Goal: Communication & Community: Connect with others

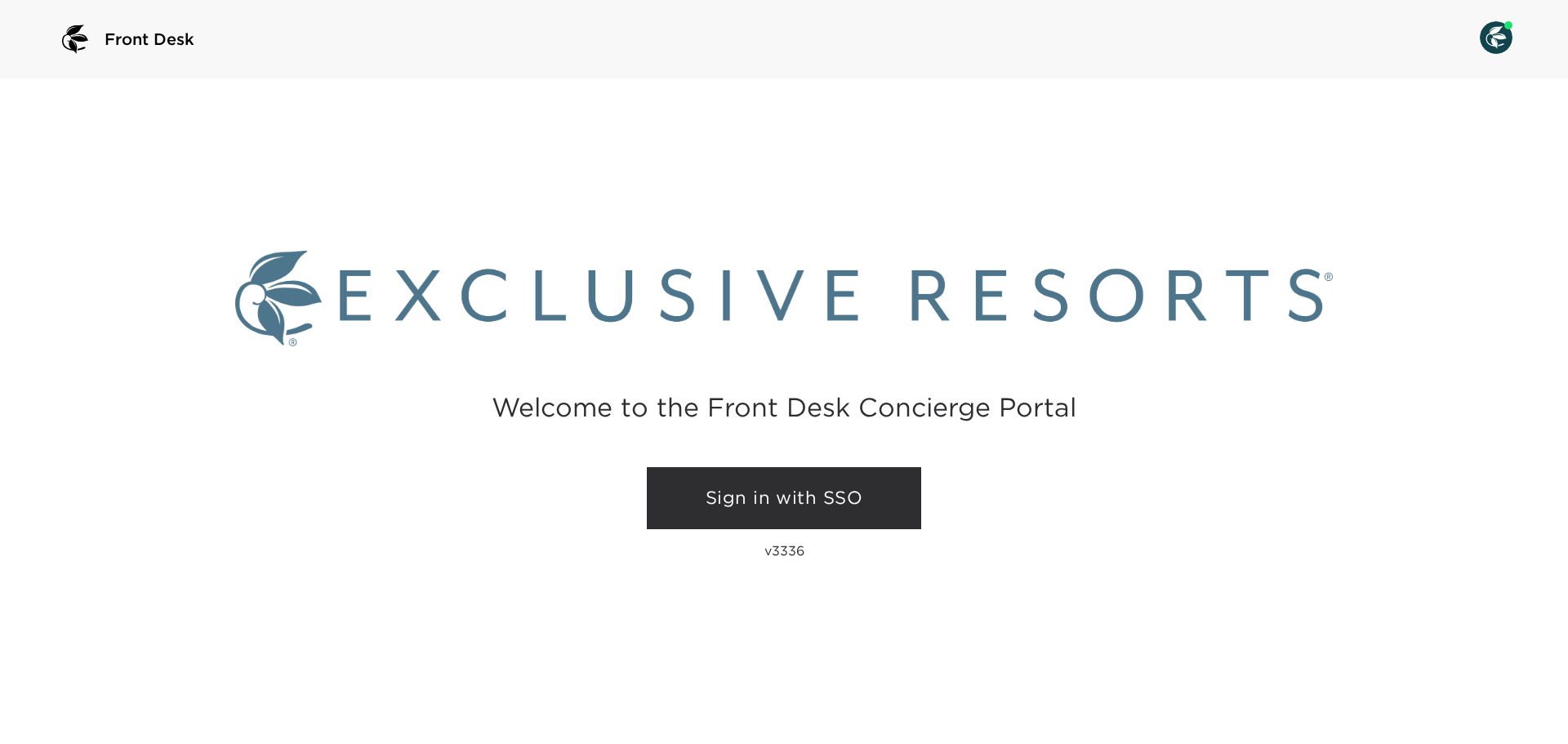
click at [725, 508] on link "Sign in with SSO" at bounding box center [784, 498] width 274 height 62
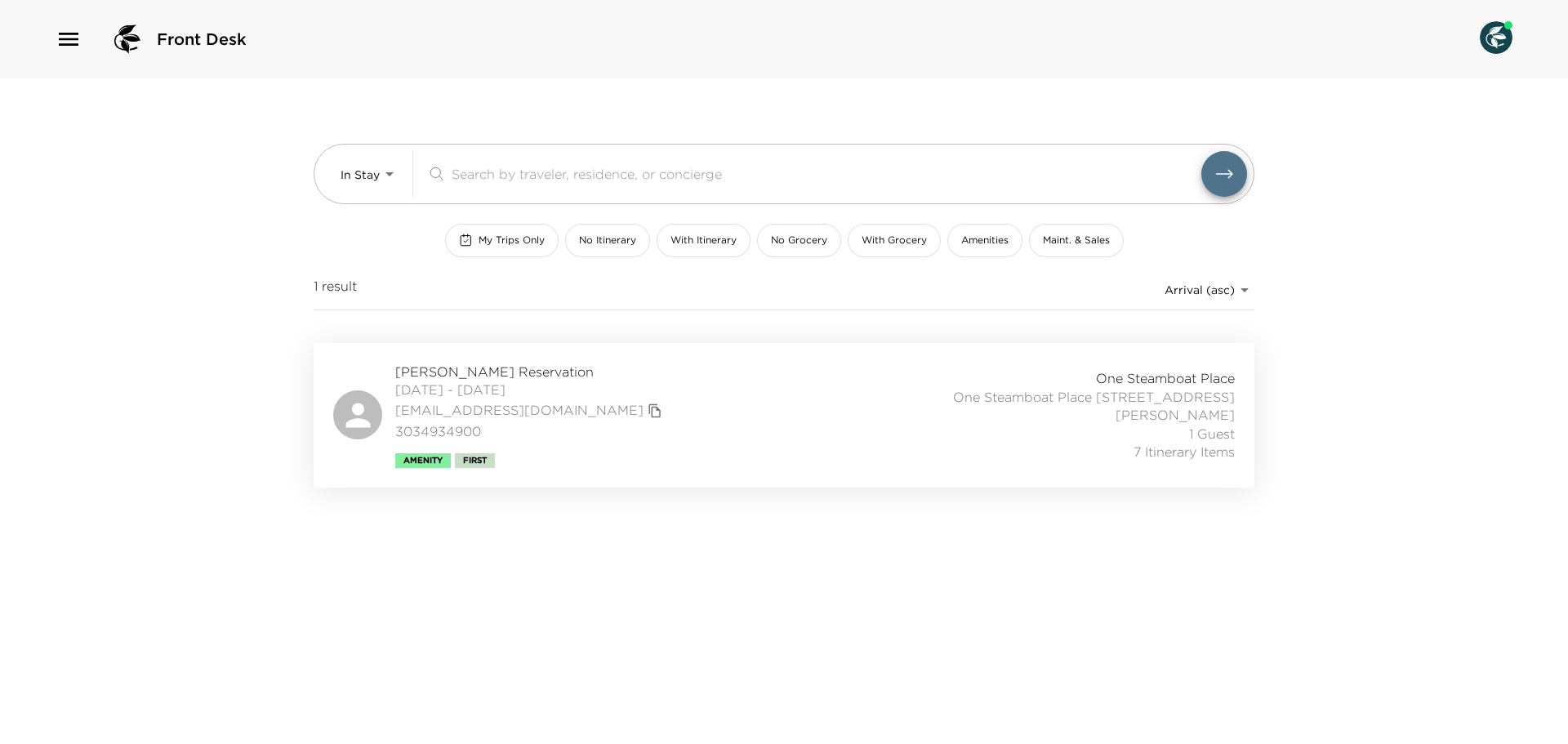
click at [466, 289] on html "Front Desk In Stay In-Stay ​ My Trips Only No Itinerary With Itinerary No Groce…" at bounding box center [784, 372] width 1568 height 744
click at [466, 289] on div "1 result Arrival (asc) reservations_prod_arrival_asc" at bounding box center [784, 290] width 941 height 26
click at [64, 50] on icon "button" at bounding box center [69, 40] width 26 height 26
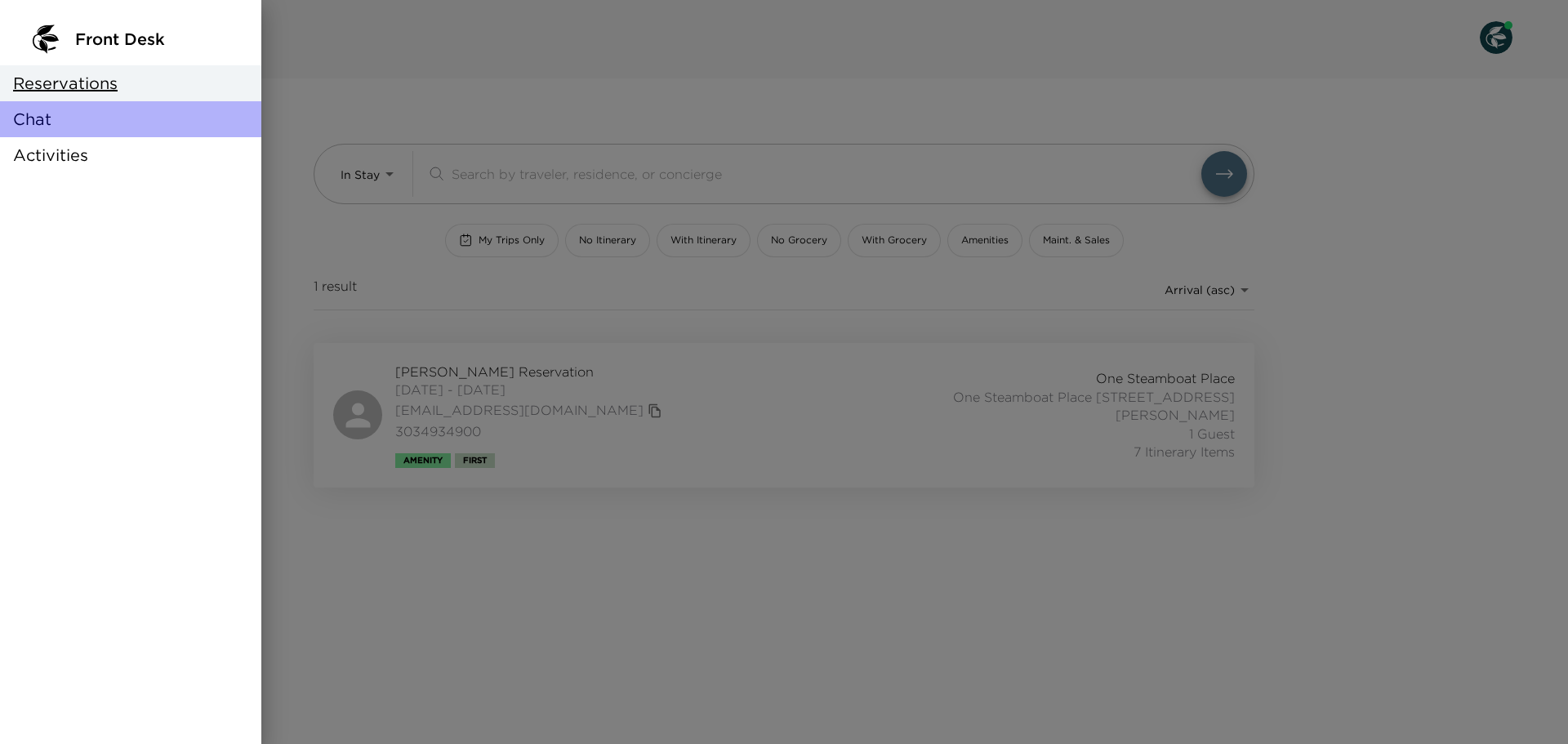
click at [22, 120] on span "Chat" at bounding box center [32, 119] width 39 height 23
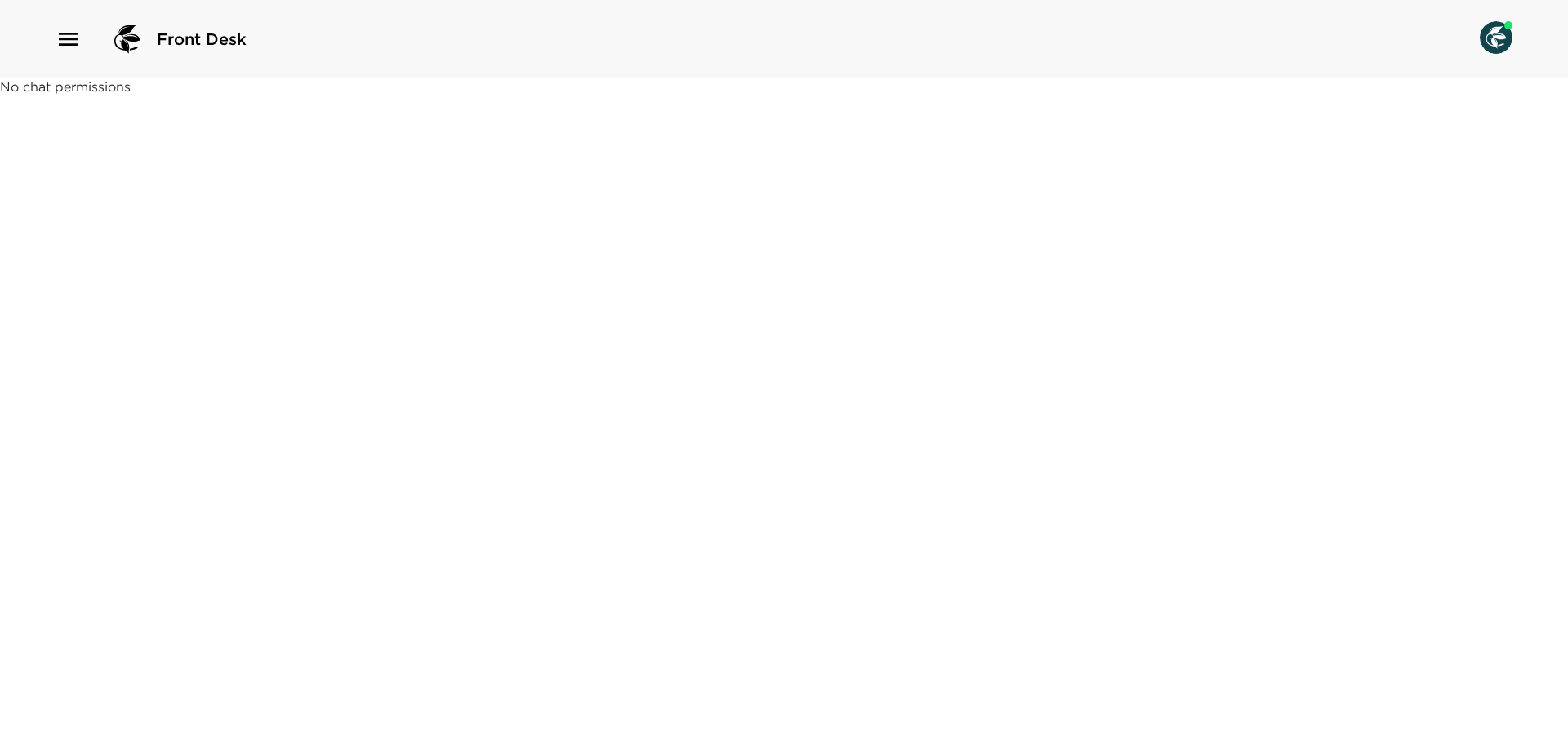
click at [65, 45] on icon "button" at bounding box center [68, 40] width 20 height 13
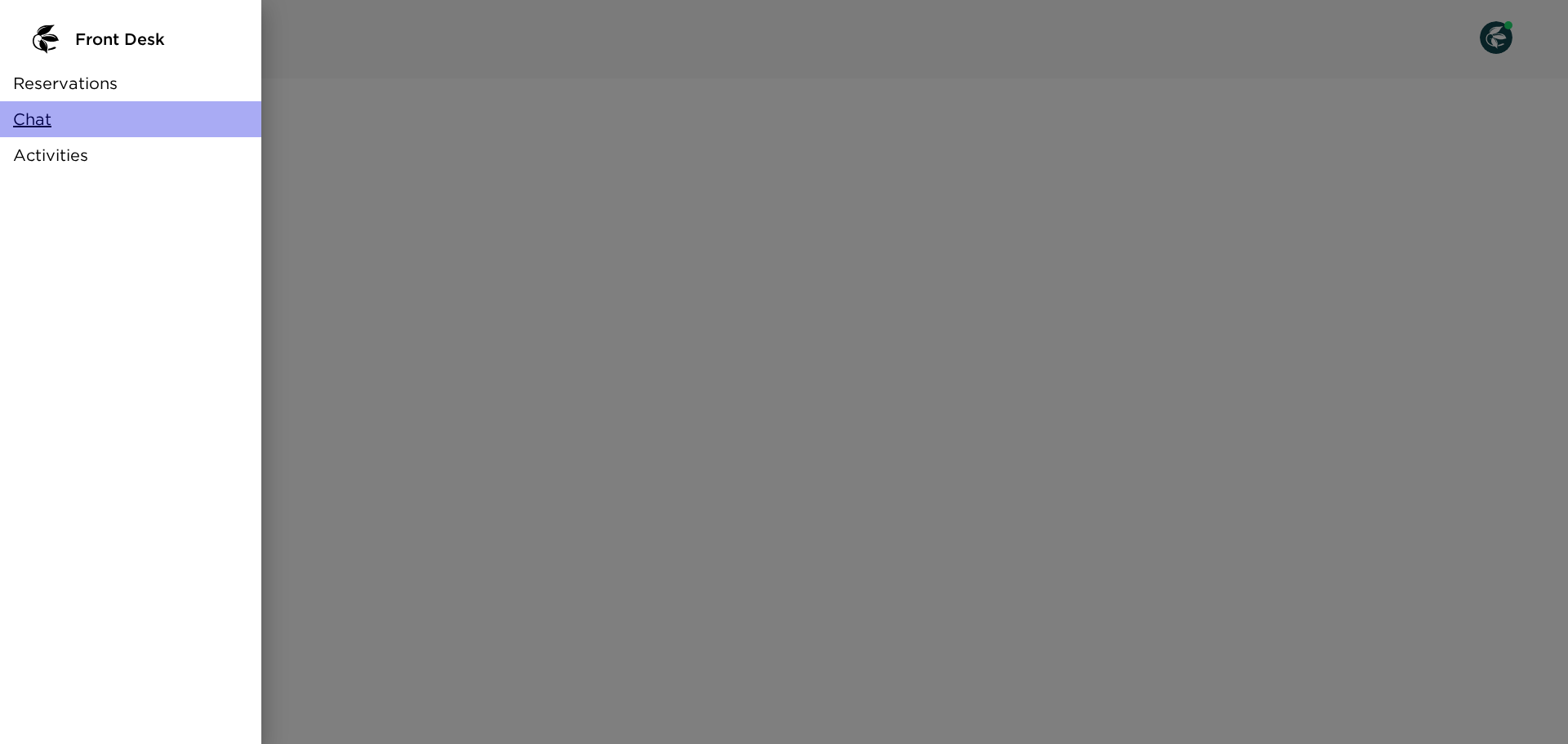
click at [20, 123] on span "Chat" at bounding box center [32, 119] width 39 height 23
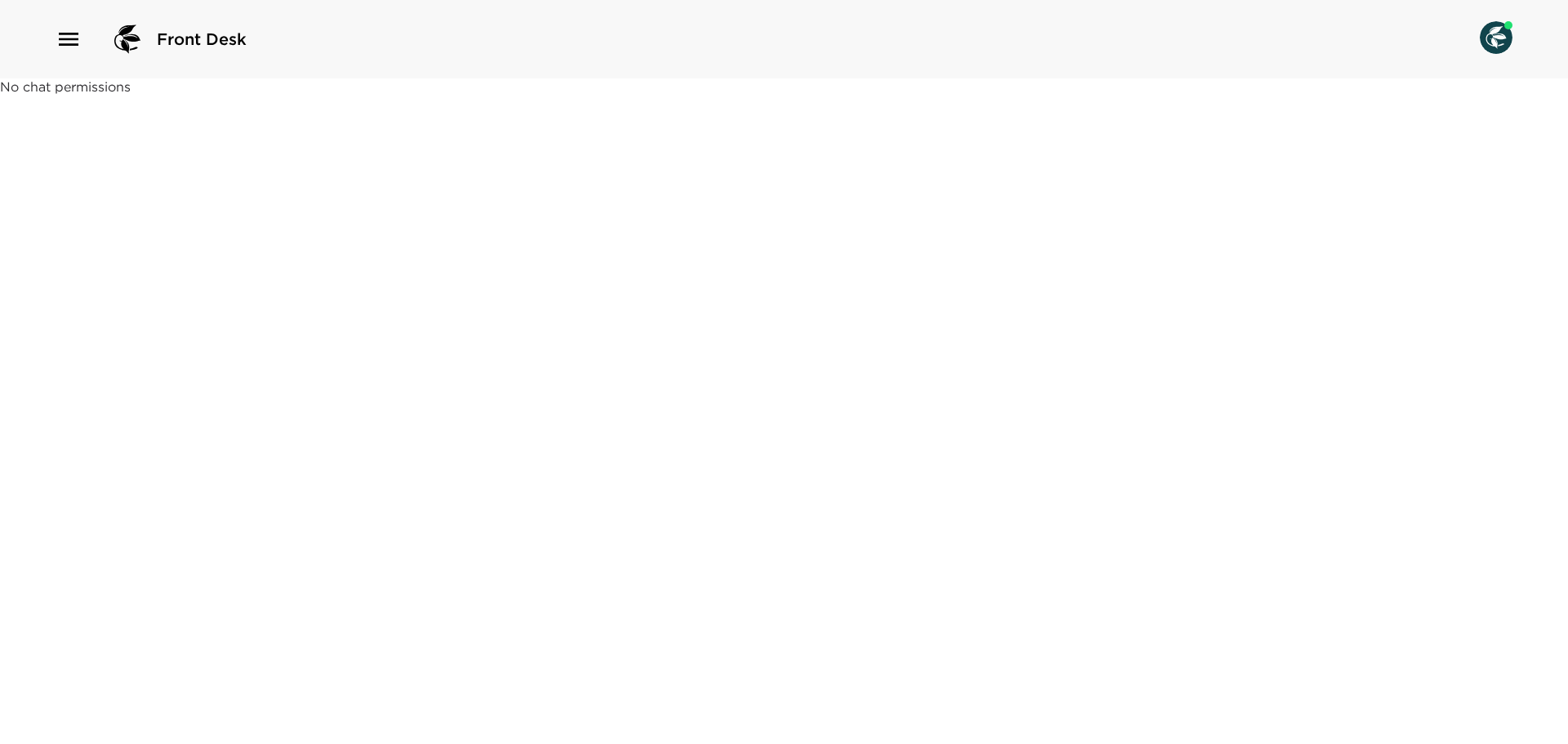
click at [1487, 33] on img at bounding box center [1496, 38] width 33 height 33
